Goal: Find specific page/section: Find specific page/section

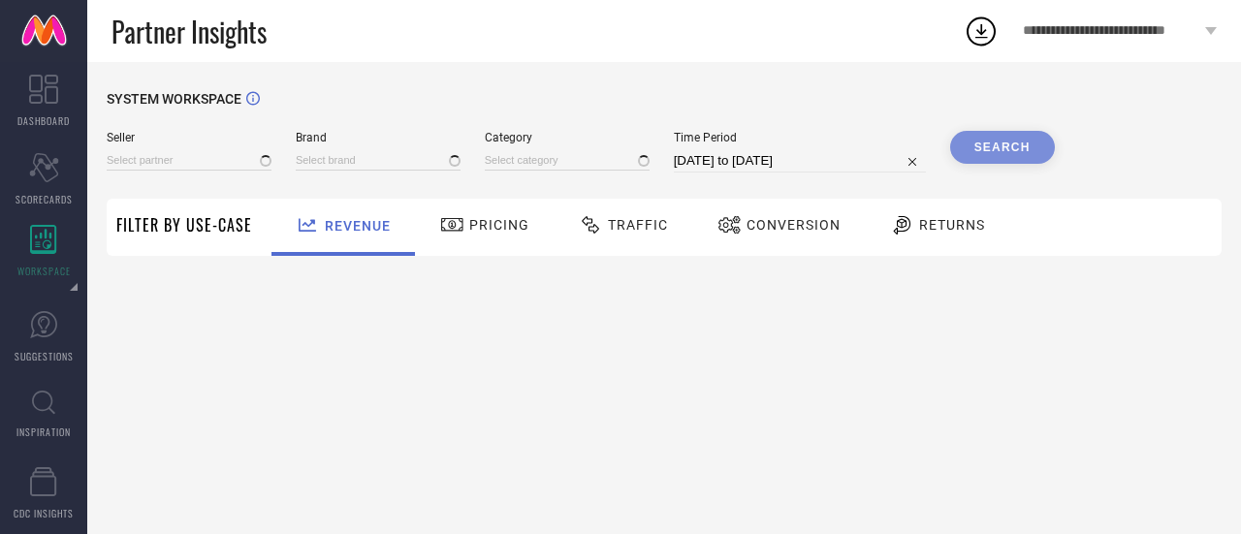
type input "All"
type input "1 STOP FASHION"
type input "All"
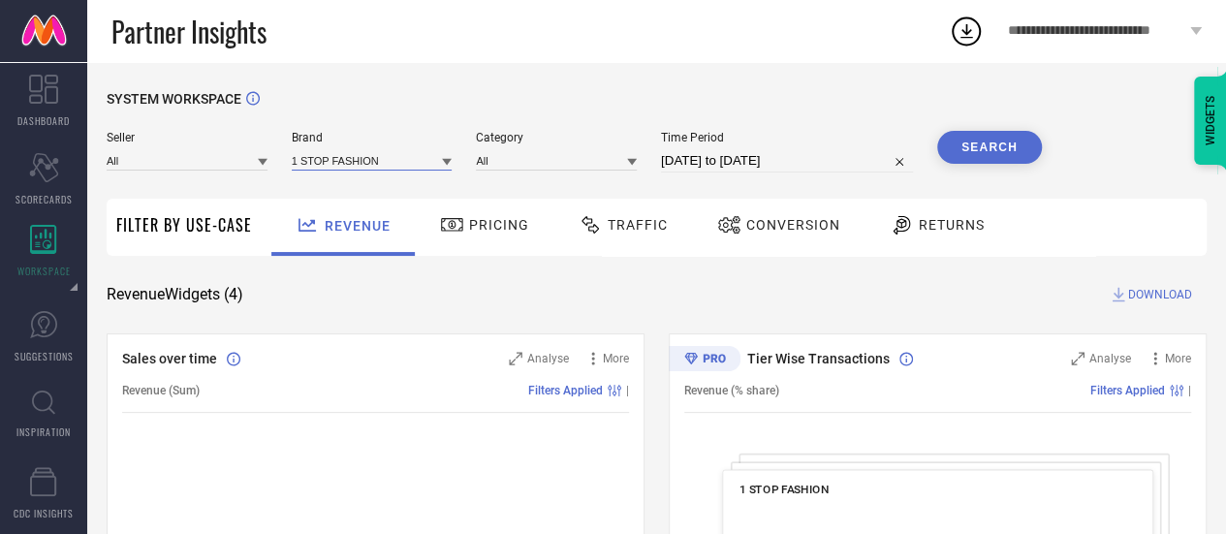
click at [344, 158] on input at bounding box center [372, 160] width 161 height 20
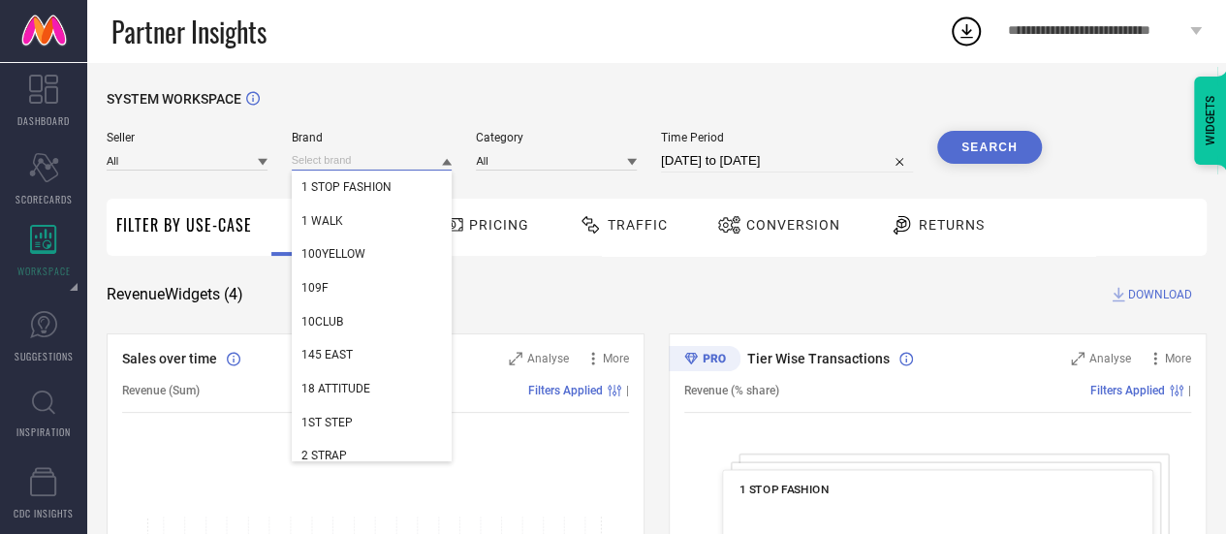
paste input "Gazillion"
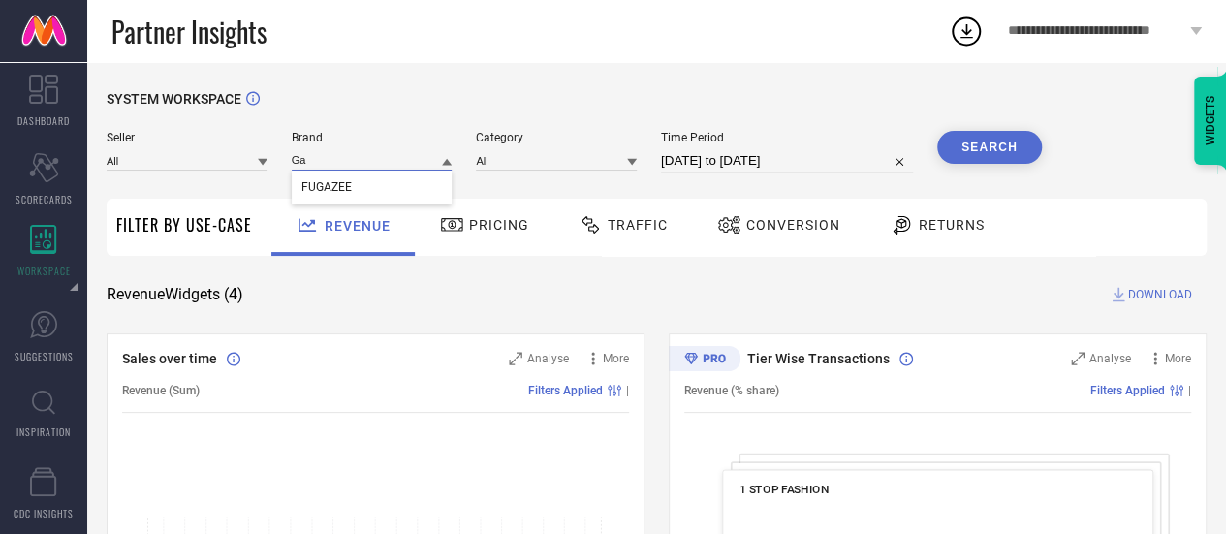
type input "G"
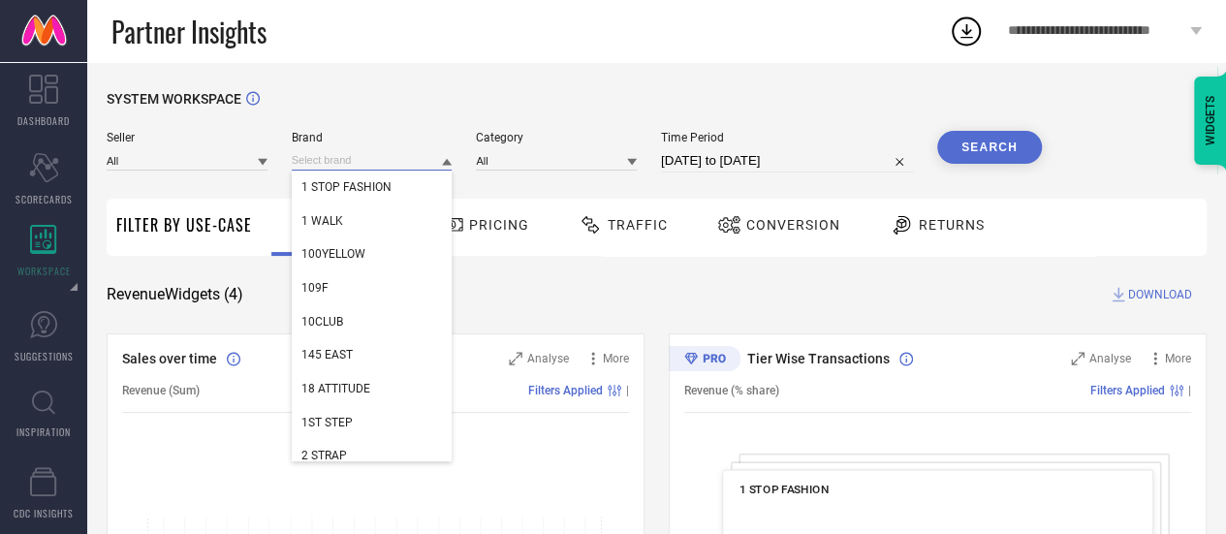
paste input "Gazillion"
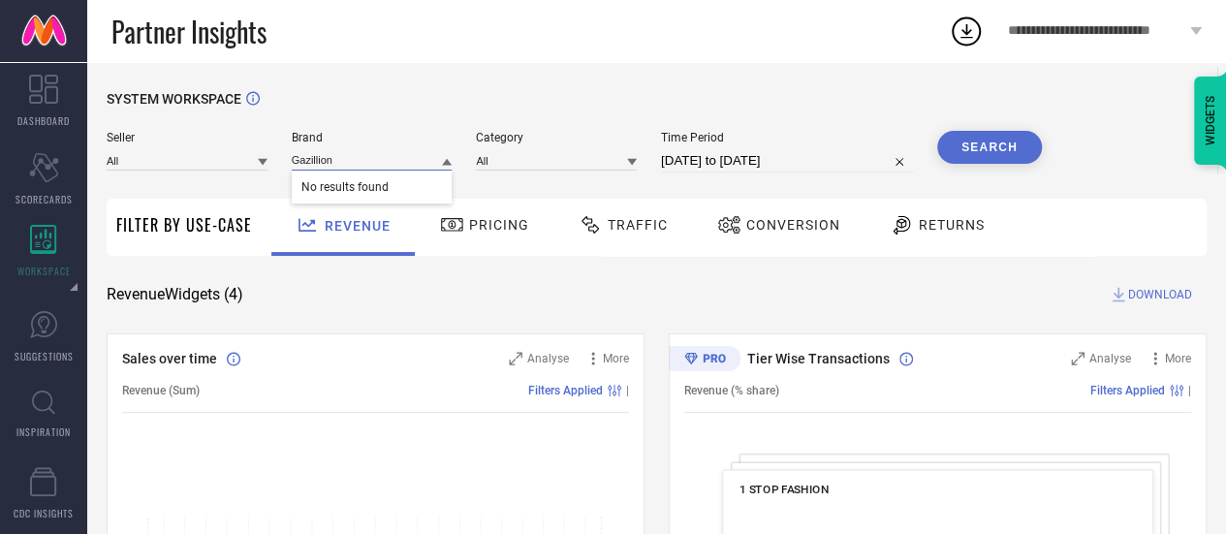
type input "Gazillion"
click at [364, 148] on div "Brand Gazillion No results found" at bounding box center [372, 152] width 161 height 42
